Goal: Information Seeking & Learning: Learn about a topic

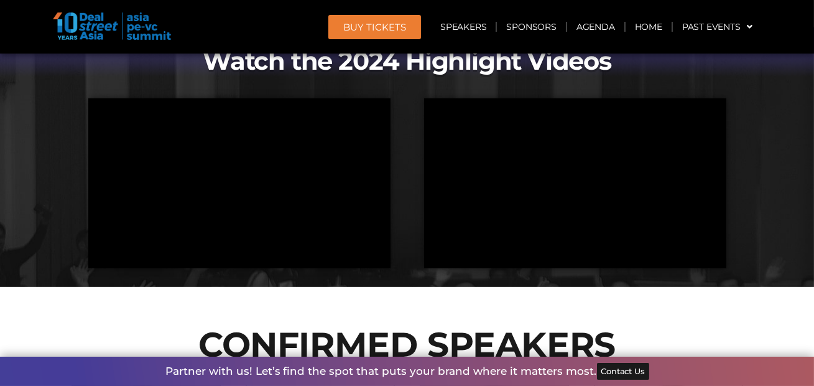
scroll to position [1066, 0]
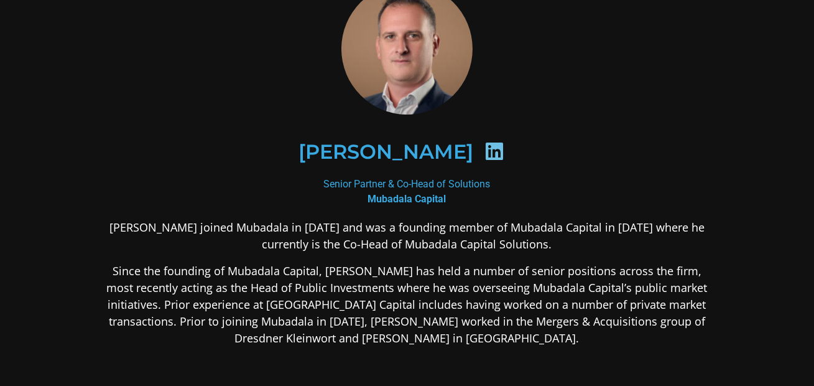
scroll to position [65, 0]
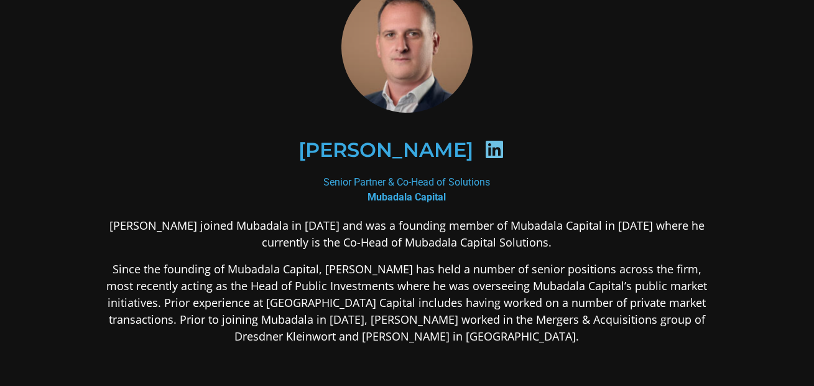
click at [496, 149] on icon at bounding box center [495, 149] width 20 height 20
